Goal: Transaction & Acquisition: Purchase product/service

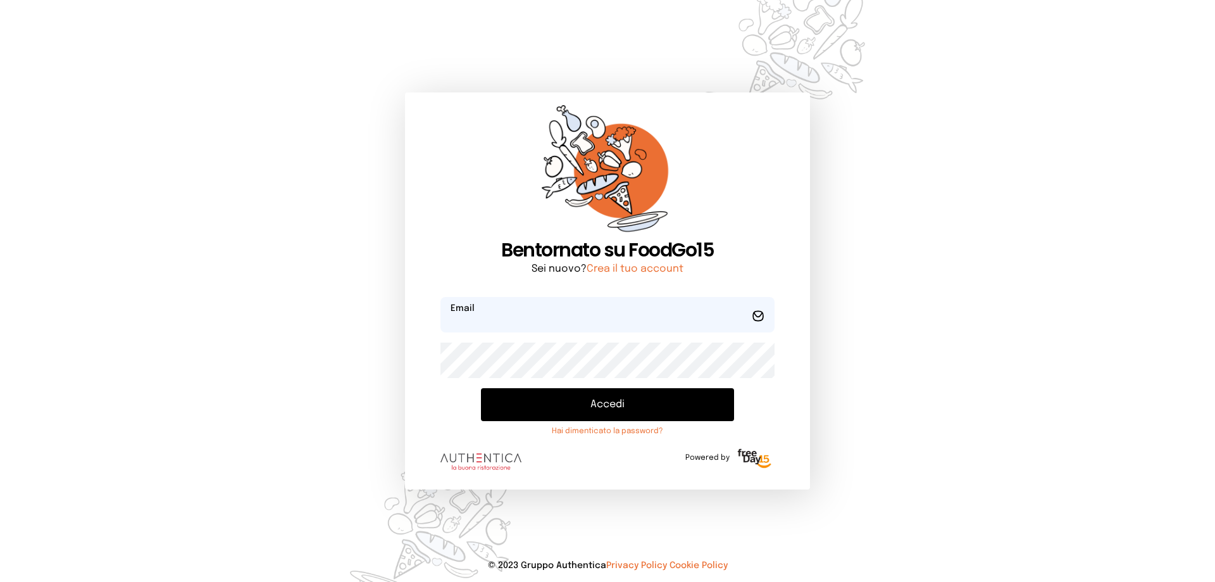
type input "**********"
click at [573, 409] on button "Accedi" at bounding box center [607, 404] width 253 height 33
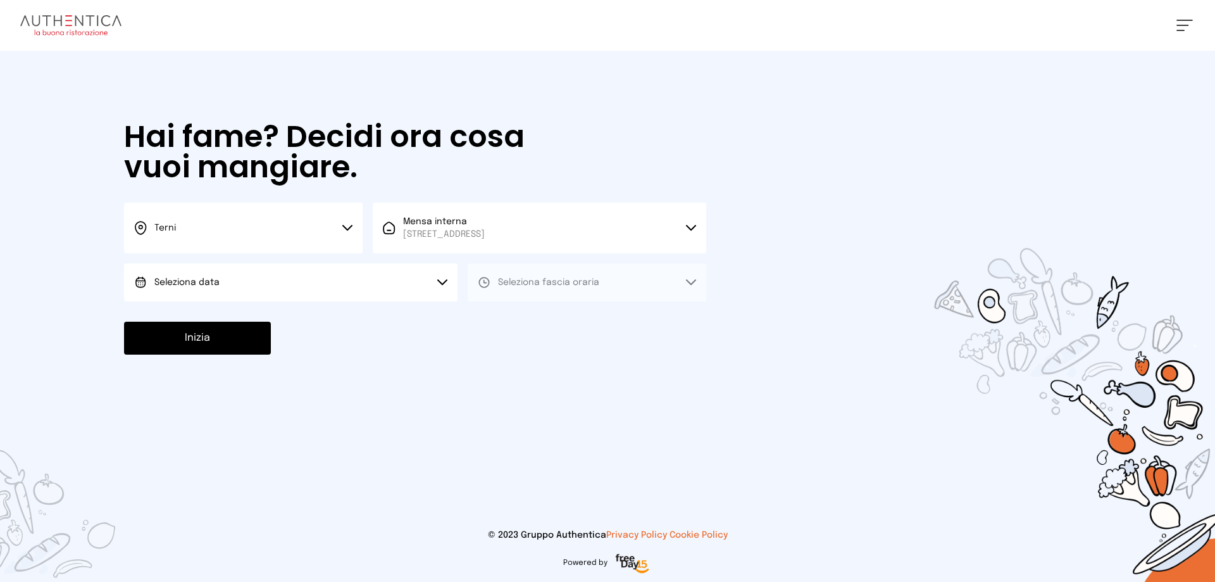
click at [177, 287] on span "Seleziona data" at bounding box center [186, 282] width 65 height 13
click at [195, 311] on li "[DATE], [DATE]" at bounding box center [290, 317] width 333 height 33
click at [498, 282] on span "Seleziona fascia oraria" at bounding box center [548, 282] width 101 height 9
click at [520, 321] on span "Pranzo" at bounding box center [513, 317] width 30 height 13
click at [230, 351] on button "Inizia" at bounding box center [197, 337] width 147 height 33
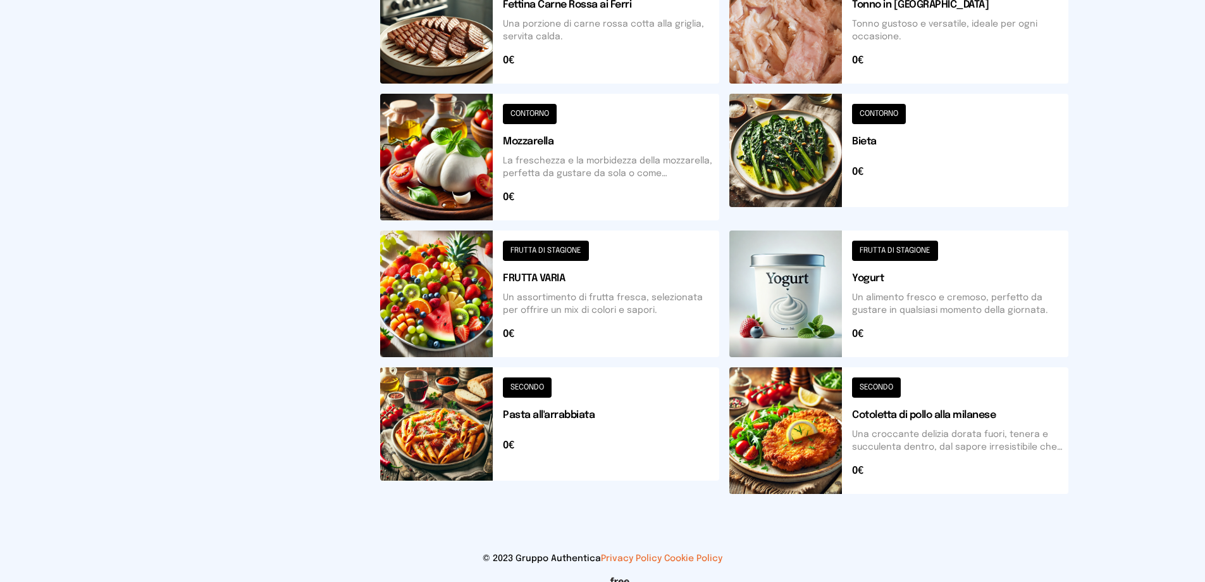
scroll to position [466, 0]
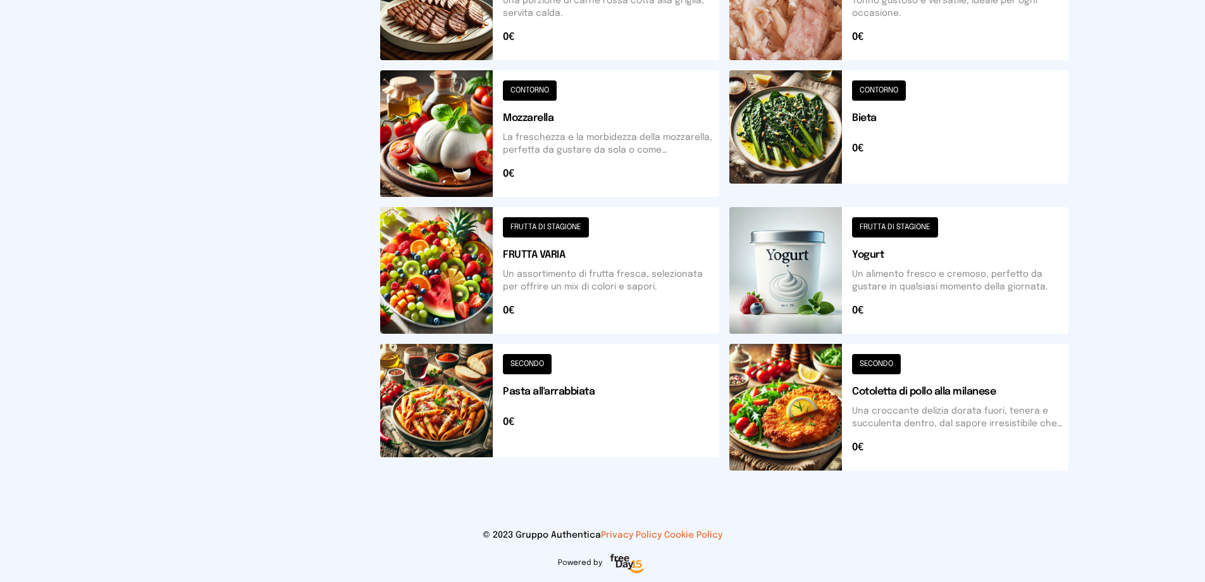
click at [890, 475] on div "SECONDO Cotoletta di pollo alla milanese Una croccante delizia dorata fuori, te…" at bounding box center [904, 412] width 349 height 137
click at [843, 430] on button at bounding box center [899, 407] width 339 height 127
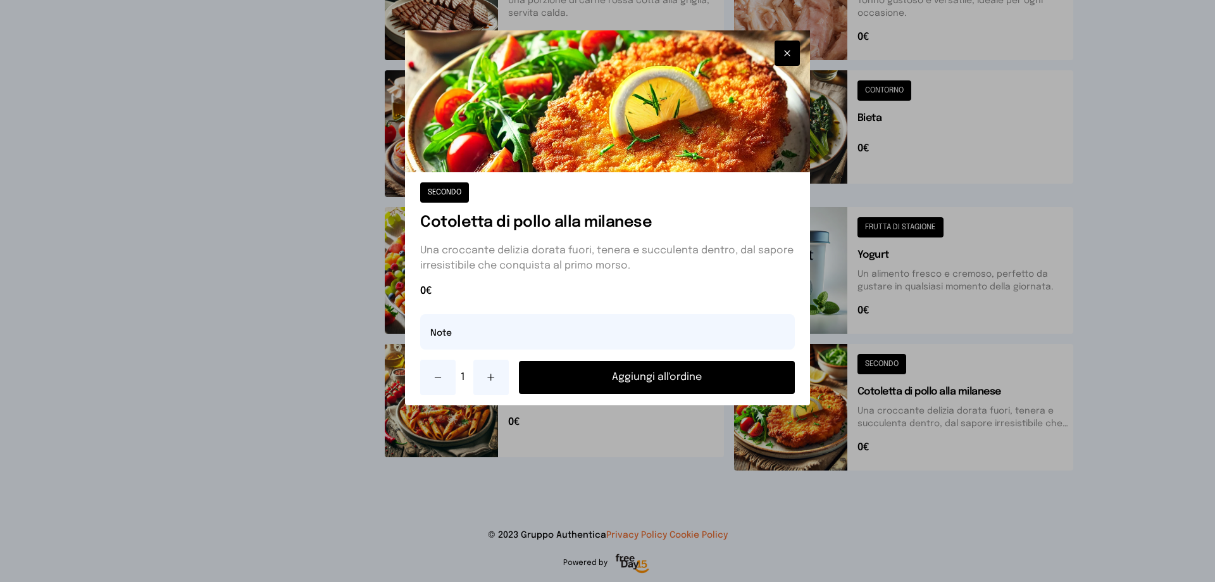
click at [682, 378] on button "Aggiungi all'ordine" at bounding box center [657, 377] width 276 height 33
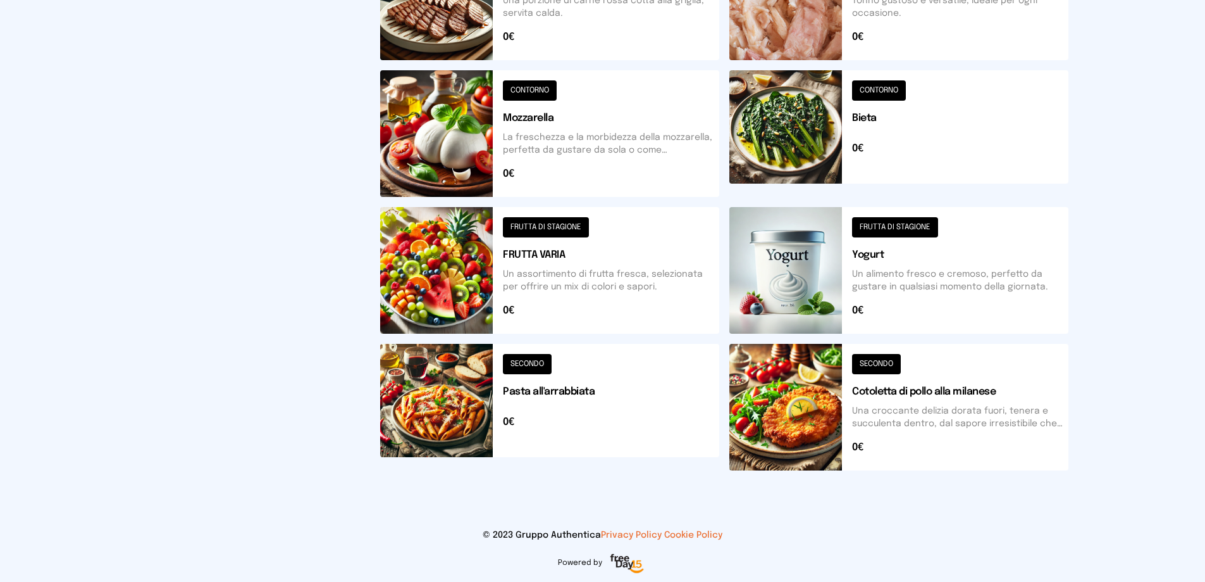
click at [814, 287] on button at bounding box center [899, 270] width 339 height 127
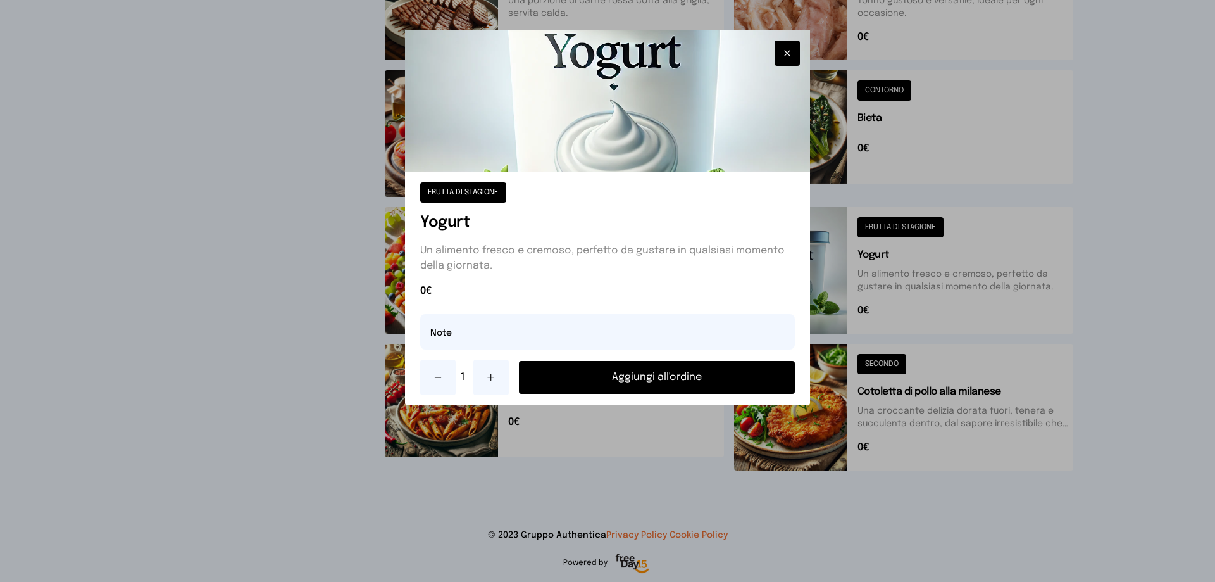
click at [752, 381] on button "Aggiungi all'ordine" at bounding box center [657, 377] width 276 height 33
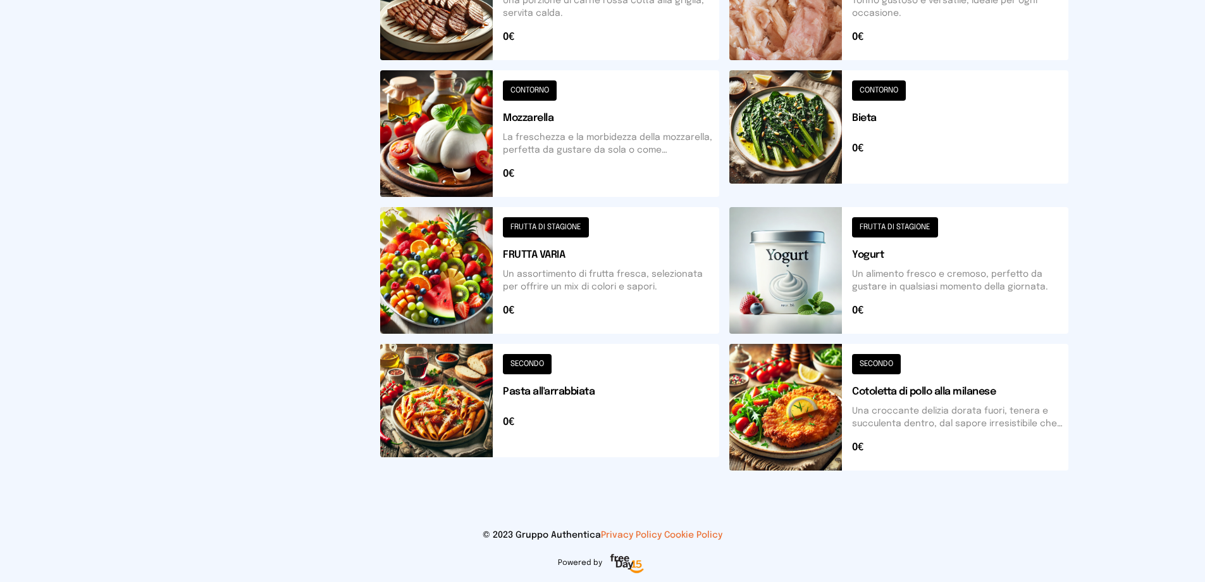
click at [457, 264] on button at bounding box center [549, 270] width 339 height 127
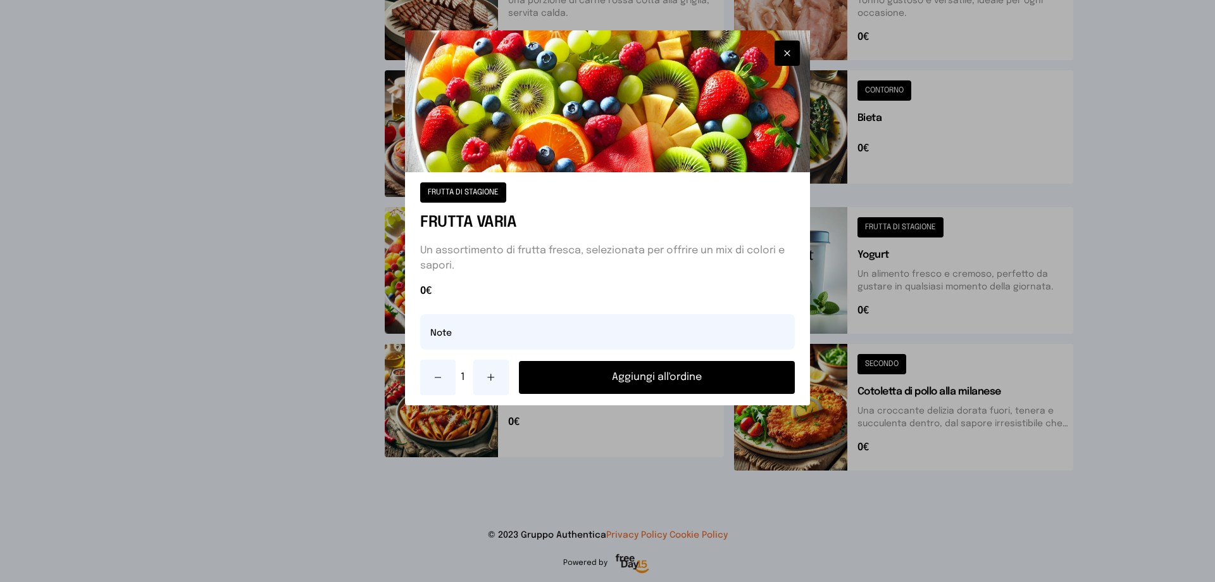
click at [569, 374] on button "Aggiungi all'ordine" at bounding box center [657, 377] width 276 height 33
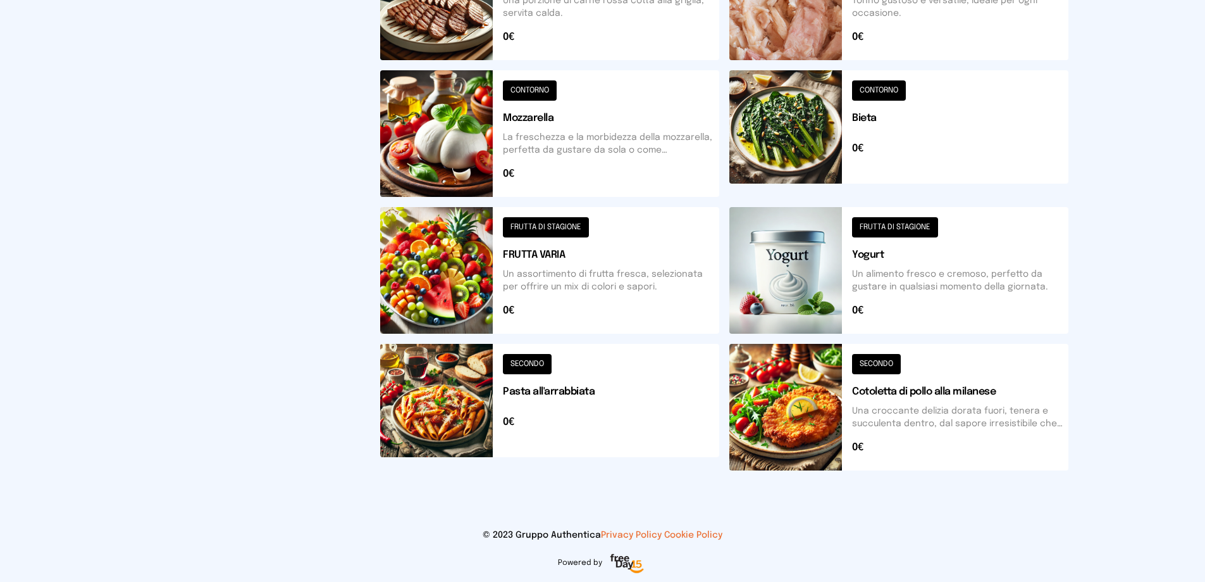
scroll to position [87, 0]
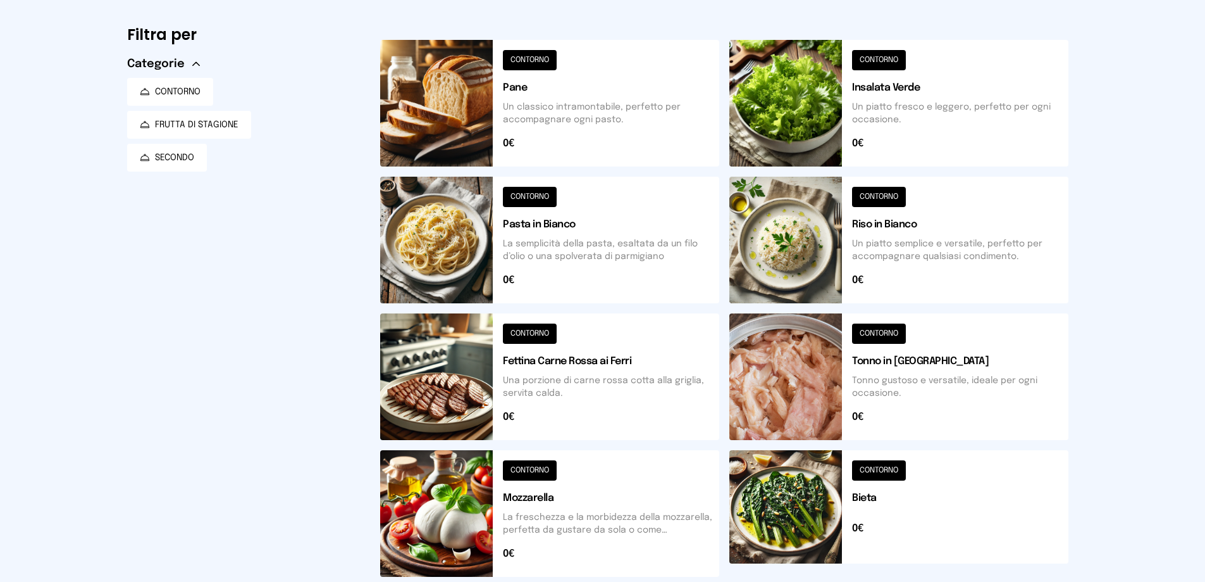
click at [823, 124] on button at bounding box center [899, 103] width 339 height 127
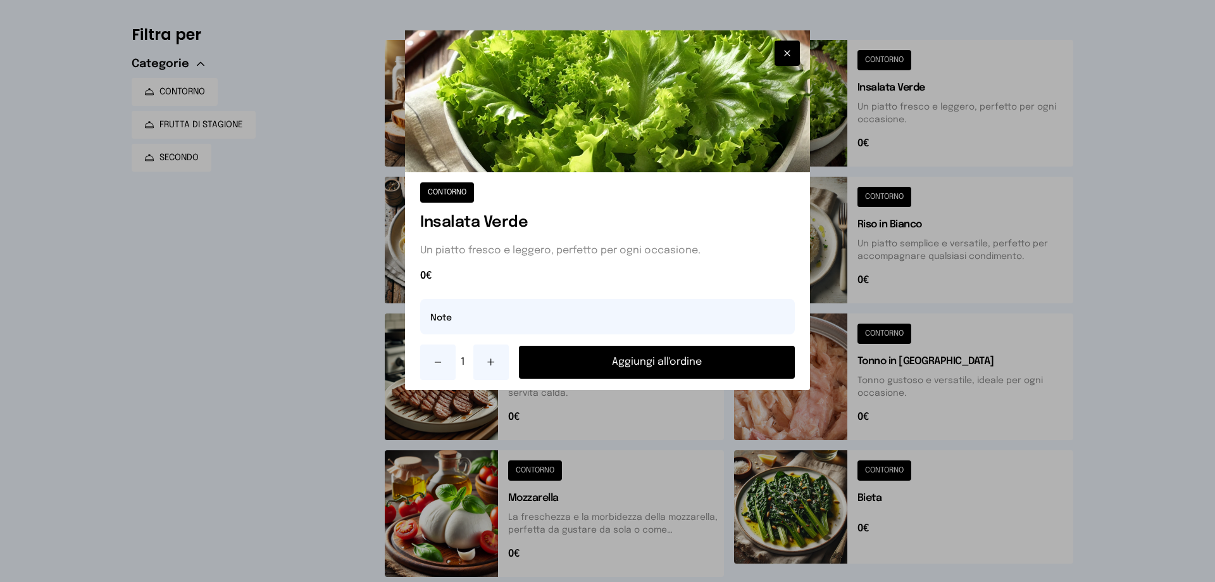
click at [600, 356] on button "Aggiungi all'ordine" at bounding box center [657, 361] width 276 height 33
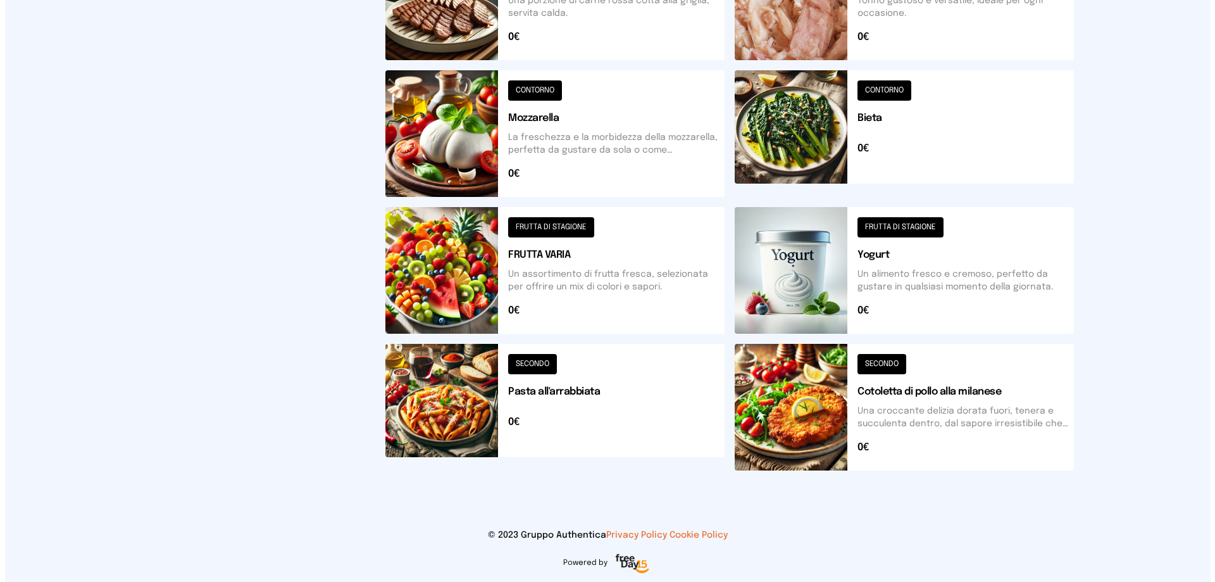
scroll to position [0, 0]
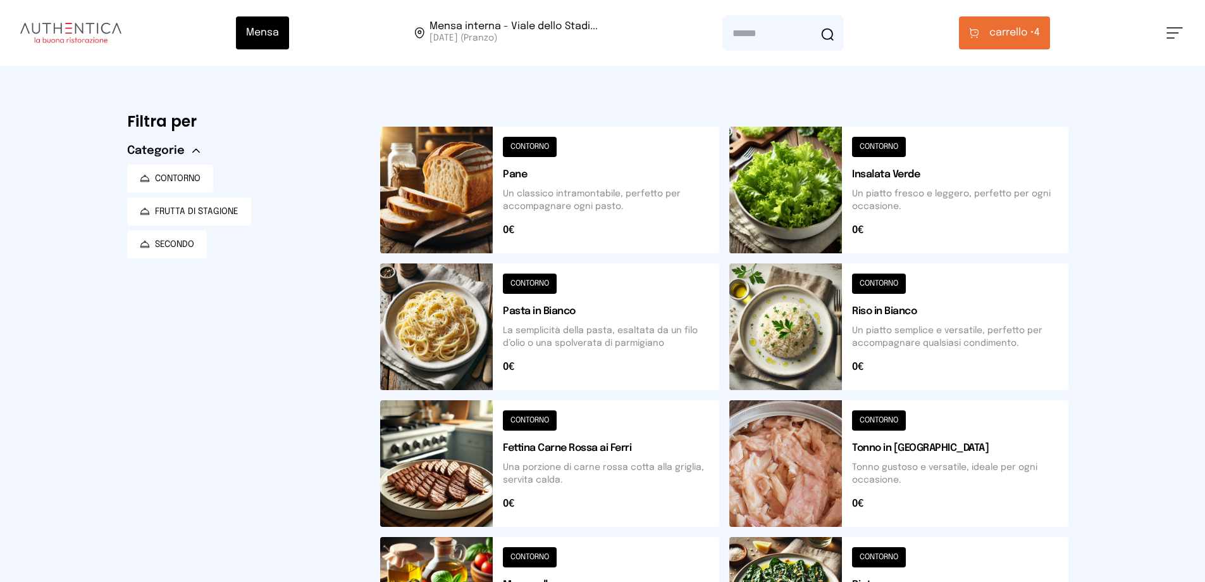
click at [1004, 38] on span "carrello •" at bounding box center [1012, 32] width 45 height 15
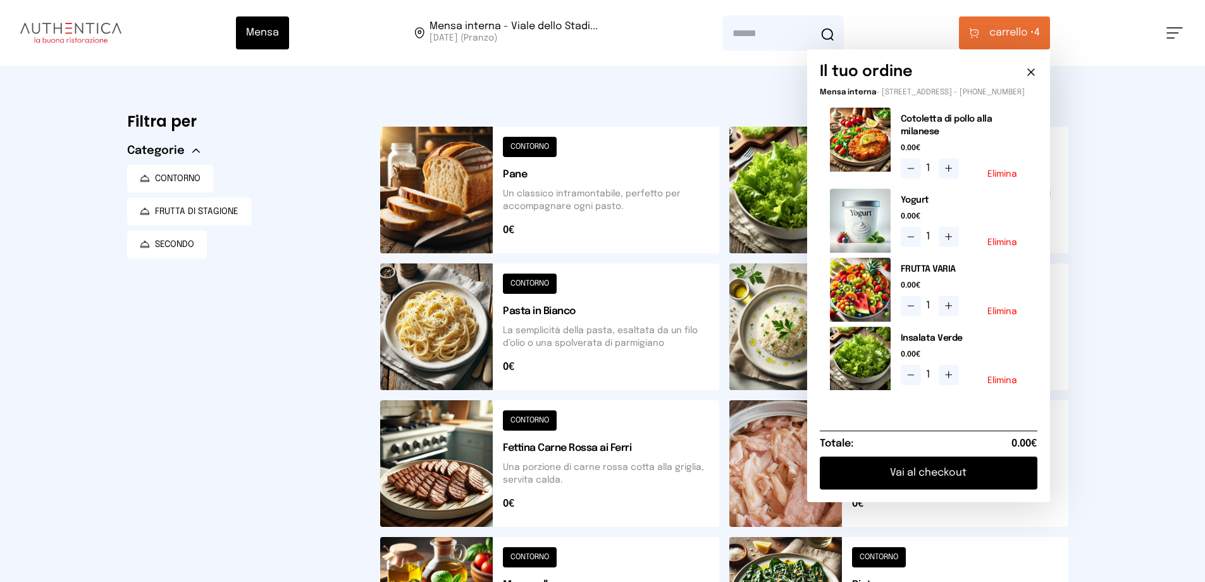
click at [919, 486] on button "Vai al checkout" at bounding box center [929, 472] width 218 height 33
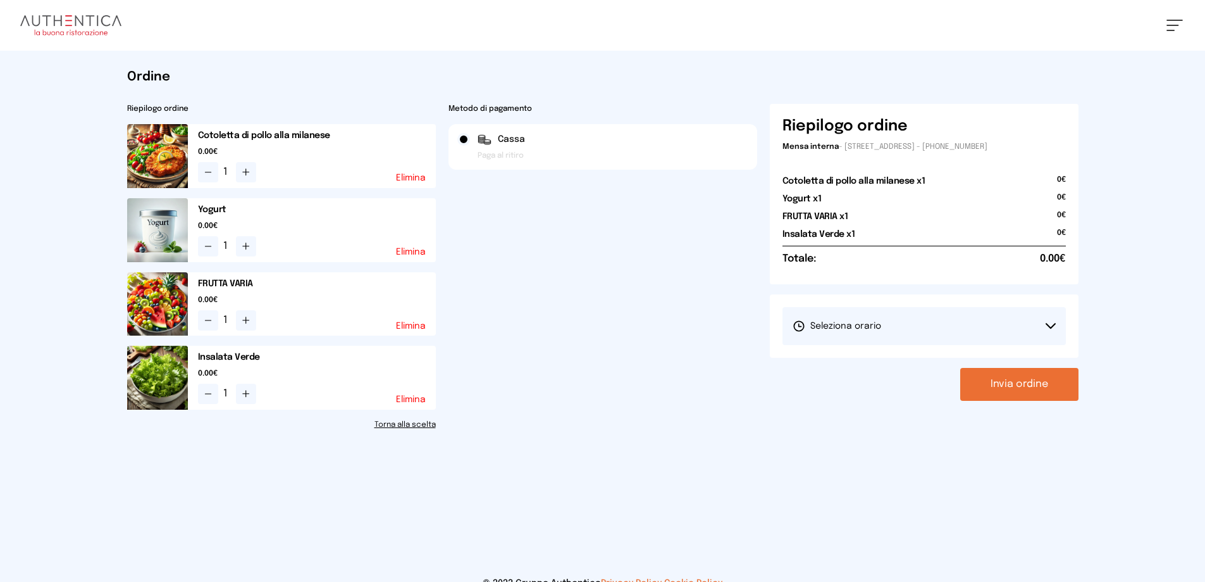
click at [847, 332] on span "Seleziona orario" at bounding box center [837, 326] width 89 height 13
drag, startPoint x: 847, startPoint y: 361, endPoint x: 854, endPoint y: 366, distance: 7.7
click at [849, 361] on span "1° Turno (13:00 - 15:00)" at bounding box center [841, 361] width 96 height 13
click at [1001, 387] on button "Invia ordine" at bounding box center [1020, 384] width 118 height 33
